Goal: Task Accomplishment & Management: Manage account settings

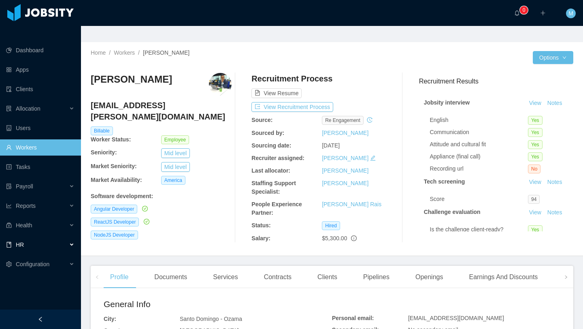
click at [30, 236] on div "HR" at bounding box center [40, 244] width 81 height 16
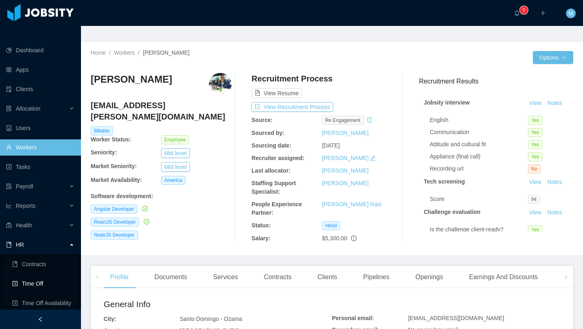
click at [35, 275] on link "Time Off" at bounding box center [43, 283] width 62 height 16
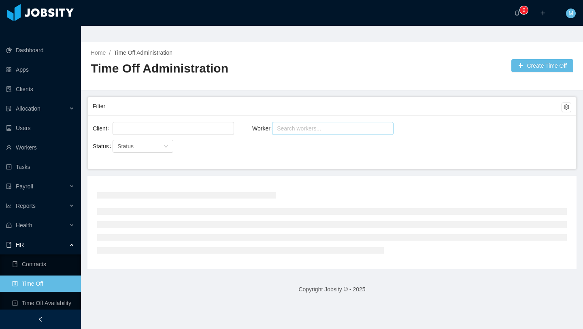
click at [284, 124] on div "Search workers..." at bounding box center [329, 128] width 104 height 8
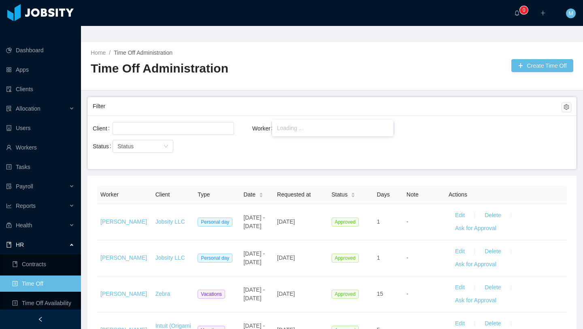
type input "********"
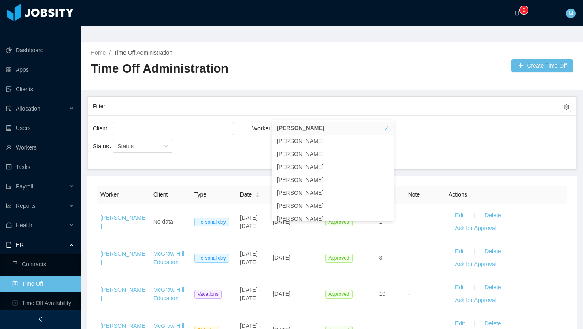
click at [240, 138] on div "Status Status" at bounding box center [172, 146] width 159 height 16
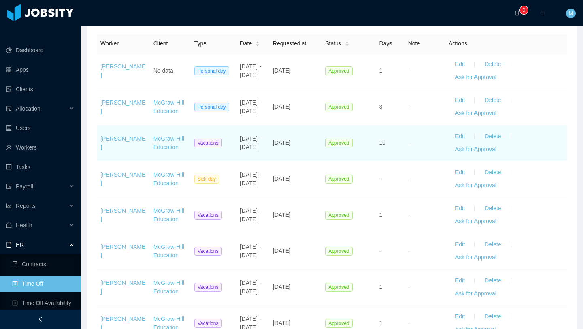
scroll to position [430, 0]
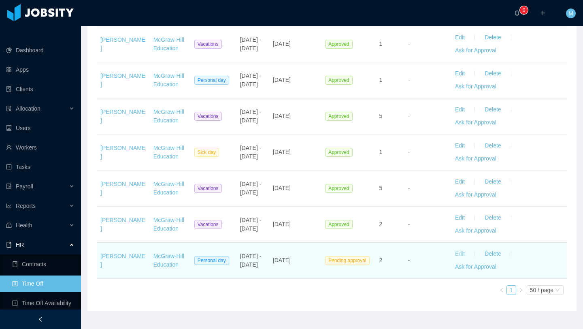
click at [462, 247] on button "Edit" at bounding box center [459, 253] width 23 height 13
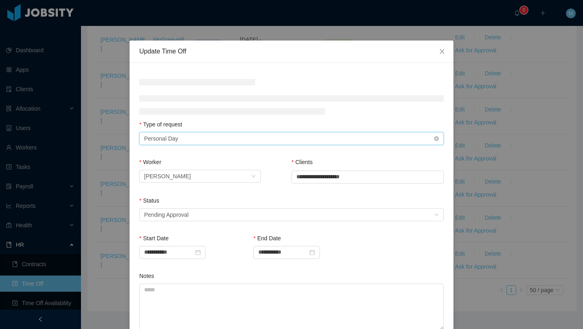
click at [222, 140] on div "Type of Request Personal Day" at bounding box center [288, 138] width 289 height 12
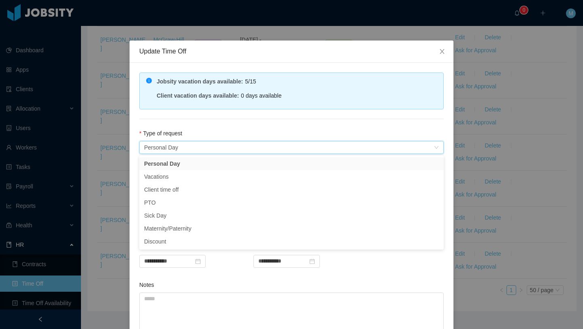
click at [203, 134] on div "Type of request" at bounding box center [291, 135] width 304 height 12
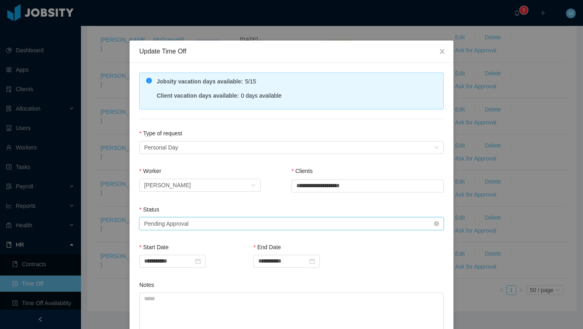
click at [183, 219] on div "Pending Approval" at bounding box center [166, 223] width 45 height 12
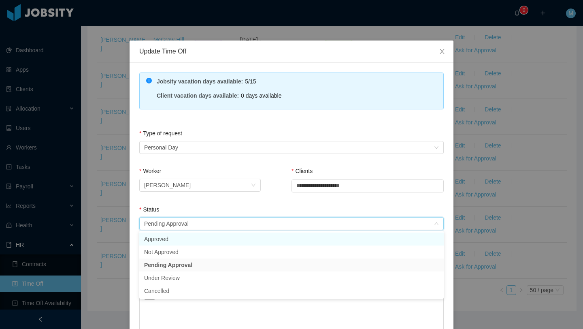
click at [180, 238] on li "Approved" at bounding box center [291, 238] width 304 height 13
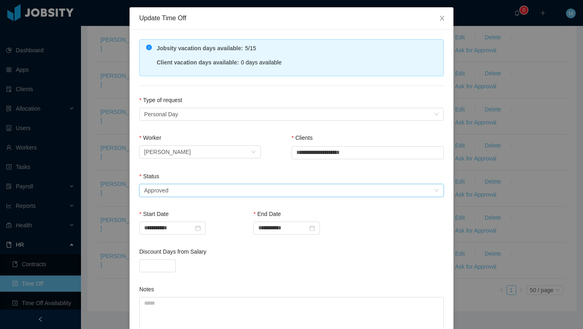
scroll to position [119, 0]
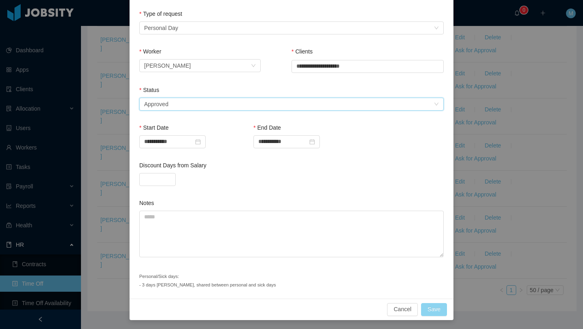
click at [429, 304] on button "Save" at bounding box center [434, 309] width 26 height 13
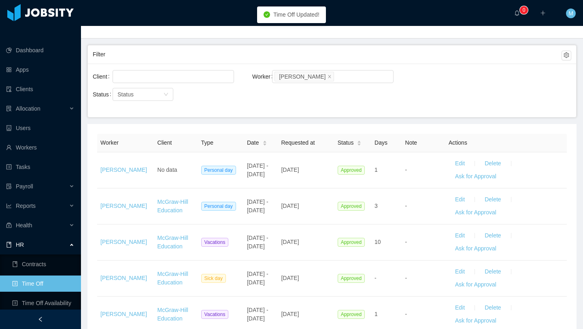
scroll to position [0, 0]
